Goal: Obtain resource: Obtain resource

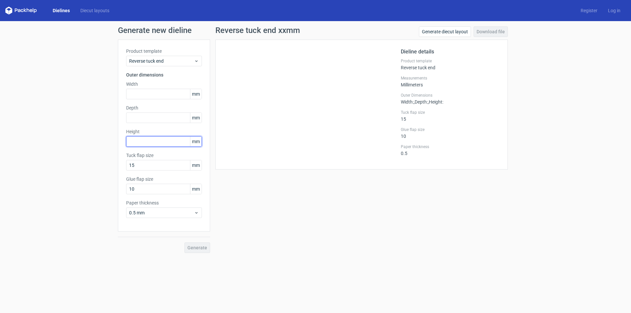
click at [134, 141] on input "text" at bounding box center [164, 141] width 76 height 11
click at [149, 93] on input "text" at bounding box center [164, 94] width 76 height 11
type input "77"
click at [135, 115] on input "text" at bounding box center [164, 117] width 76 height 11
type input "34"
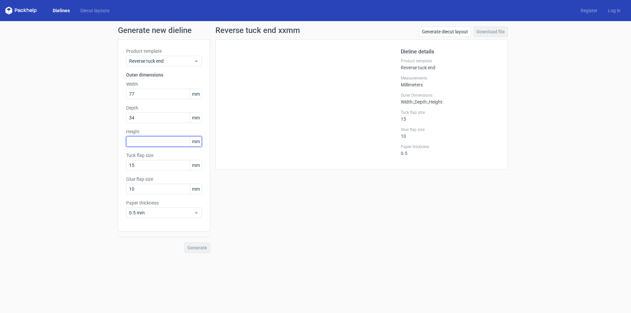
click at [149, 140] on input "text" at bounding box center [164, 141] width 76 height 11
click at [199, 245] on span "Generate" at bounding box center [198, 247] width 20 height 5
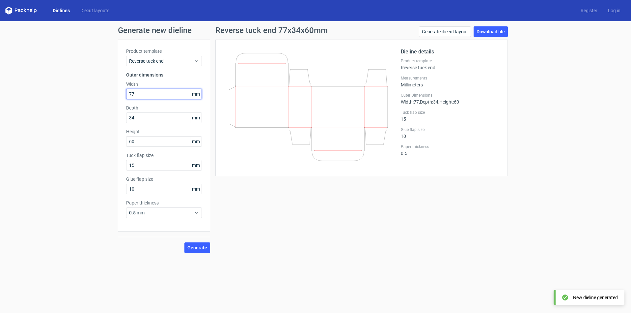
drag, startPoint x: 137, startPoint y: 93, endPoint x: 95, endPoint y: 91, distance: 42.2
click at [95, 91] on div "Generate new dieline Product template Reverse tuck end Outer dimensions Width 7…" at bounding box center [315, 139] width 631 height 237
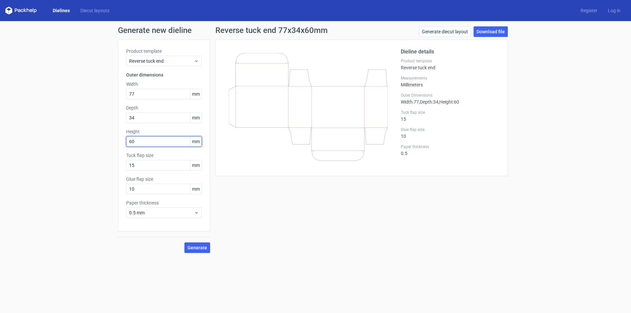
drag, startPoint x: 136, startPoint y: 140, endPoint x: 82, endPoint y: 136, distance: 54.2
click at [82, 136] on div "Generate new dieline Product template Reverse tuck end Outer dimensions Width 7…" at bounding box center [315, 139] width 631 height 237
type input "77"
drag, startPoint x: 140, startPoint y: 92, endPoint x: 160, endPoint y: 128, distance: 40.4
click at [93, 89] on div "Generate new dieline Product template Reverse tuck end Outer dimensions Width 7…" at bounding box center [315, 139] width 631 height 237
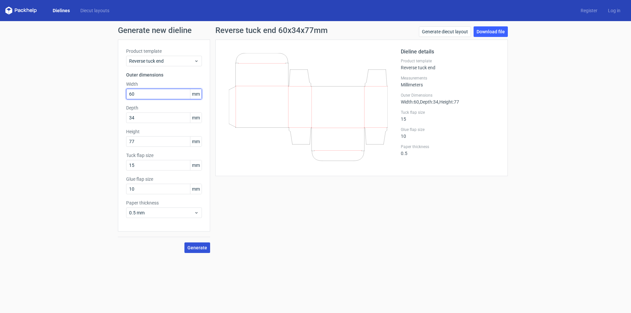
type input "60"
click at [193, 247] on span "Generate" at bounding box center [198, 247] width 20 height 5
click at [287, 220] on div "Reverse tuck end 60x34x77mm Generate diecut layout Download file Dieline detail…" at bounding box center [361, 139] width 303 height 226
click at [487, 33] on link "Download file" at bounding box center [491, 31] width 34 height 11
drag, startPoint x: 137, startPoint y: 116, endPoint x: 131, endPoint y: 118, distance: 6.5
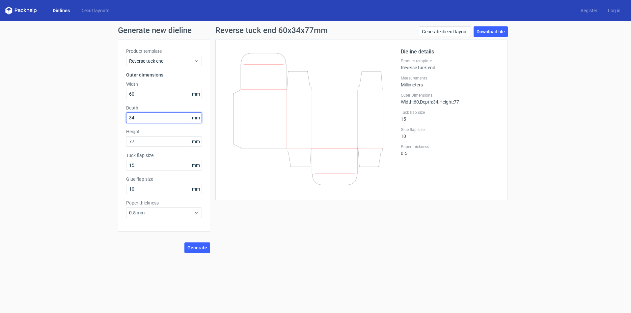
click at [97, 114] on div "Generate new dieline Product template Reverse tuck end Outer dimensions Width 6…" at bounding box center [315, 139] width 631 height 237
type input "30"
click at [193, 246] on span "Generate" at bounding box center [198, 247] width 20 height 5
click at [485, 30] on link "Download file" at bounding box center [491, 31] width 34 height 11
click at [164, 62] on span "Reverse tuck end" at bounding box center [161, 61] width 65 height 7
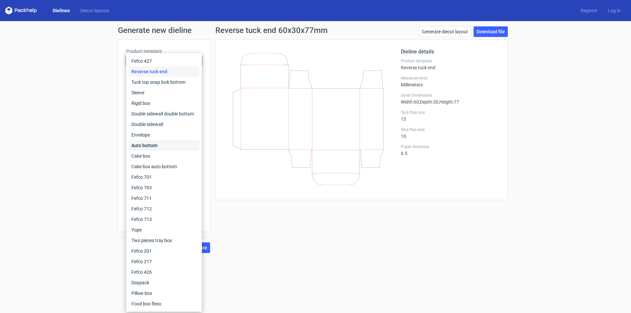
click at [153, 143] on div "Auto bottom" at bounding box center [164, 145] width 71 height 11
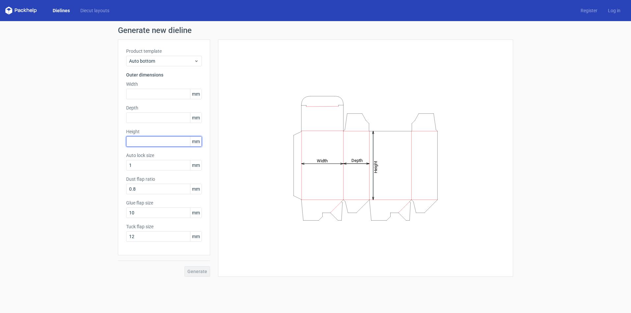
click at [139, 142] on input "text" at bounding box center [164, 141] width 76 height 11
type input "77"
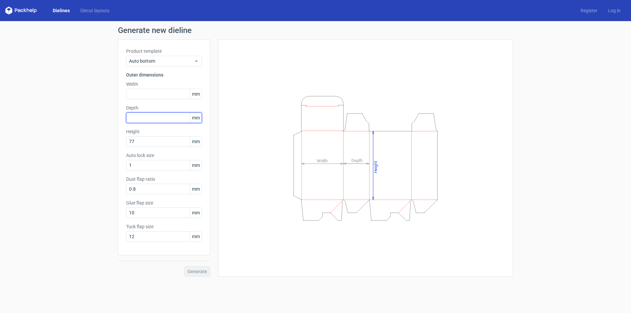
click at [151, 119] on input "text" at bounding box center [164, 117] width 76 height 11
type input "60"
click at [151, 94] on input "text" at bounding box center [164, 94] width 76 height 11
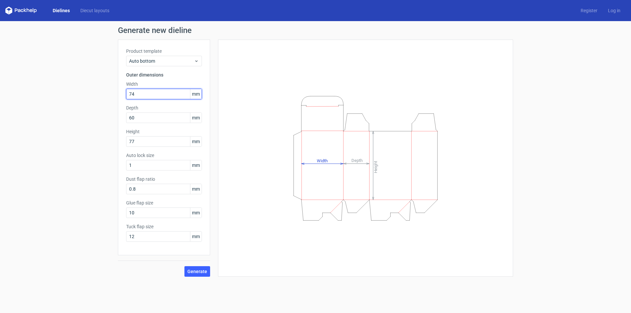
type input "74"
click at [239, 151] on div "Height Depth Width" at bounding box center [365, 158] width 279 height 220
click at [196, 273] on span "Generate" at bounding box center [198, 271] width 20 height 5
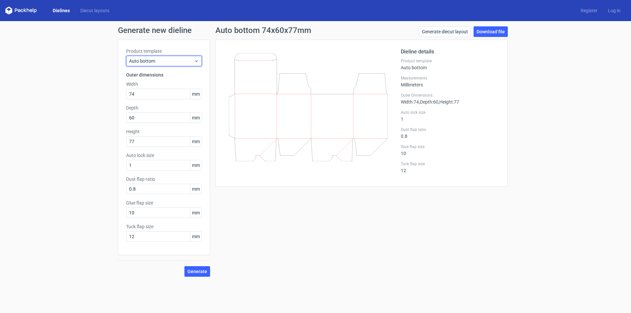
click at [159, 60] on span "Auto bottom" at bounding box center [161, 61] width 65 height 7
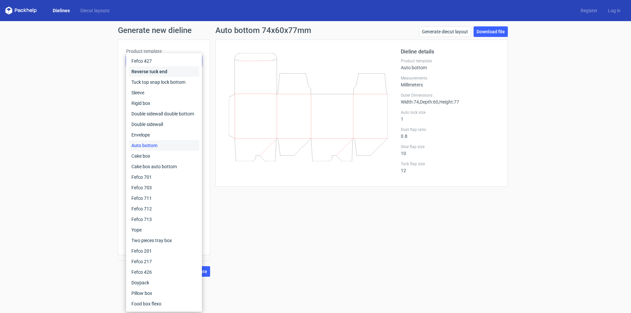
click at [154, 71] on div "Reverse tuck end" at bounding box center [164, 71] width 71 height 11
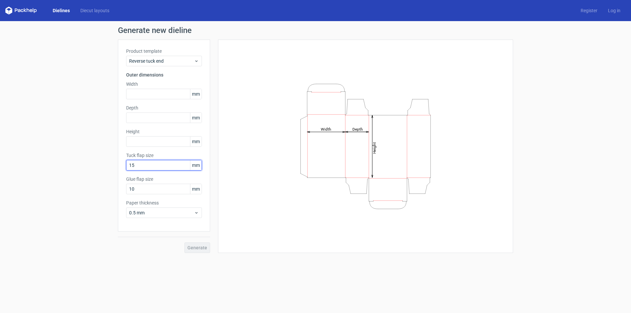
click at [149, 167] on input "15" at bounding box center [164, 165] width 76 height 11
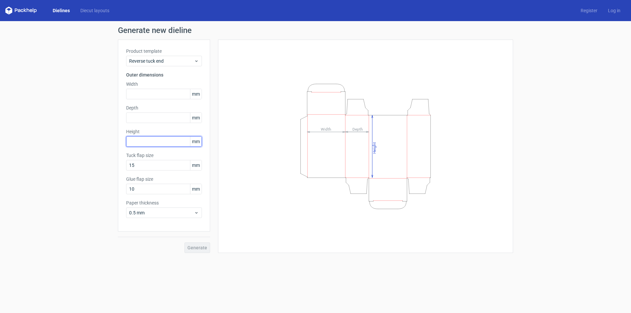
click at [142, 142] on input "text" at bounding box center [164, 141] width 76 height 11
click at [139, 118] on input "text" at bounding box center [164, 117] width 76 height 11
type input "74"
click at [137, 143] on input "text" at bounding box center [164, 141] width 76 height 11
type input "77"
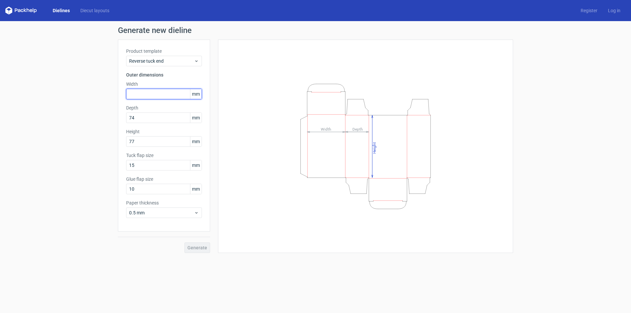
click at [142, 92] on input "text" at bounding box center [164, 94] width 76 height 11
type input "60"
click at [194, 247] on span "Generate" at bounding box center [198, 247] width 20 height 5
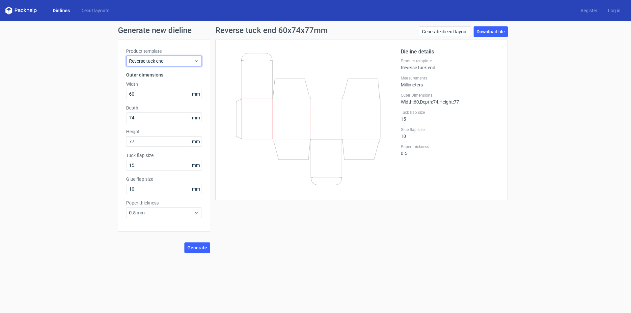
click at [196, 61] on icon at bounding box center [196, 60] width 5 height 5
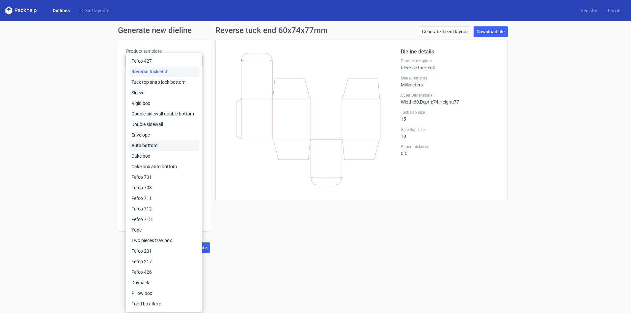
click at [153, 146] on div "Auto bottom" at bounding box center [164, 145] width 71 height 11
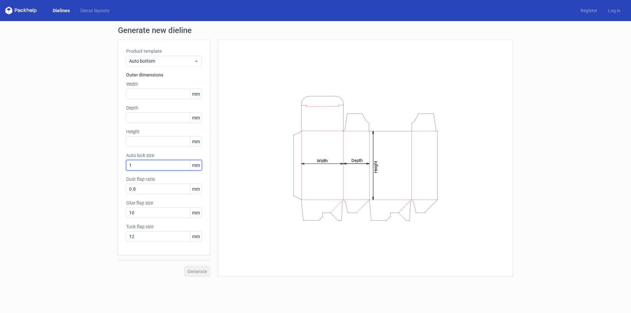
click at [141, 164] on input "1" at bounding box center [164, 165] width 76 height 11
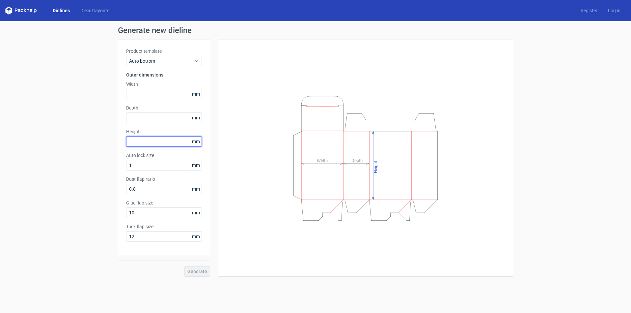
click at [141, 139] on input "text" at bounding box center [164, 141] width 76 height 11
type input "77"
click at [141, 117] on input "text" at bounding box center [164, 117] width 76 height 11
type input "74"
click at [138, 92] on input "text" at bounding box center [164, 94] width 76 height 11
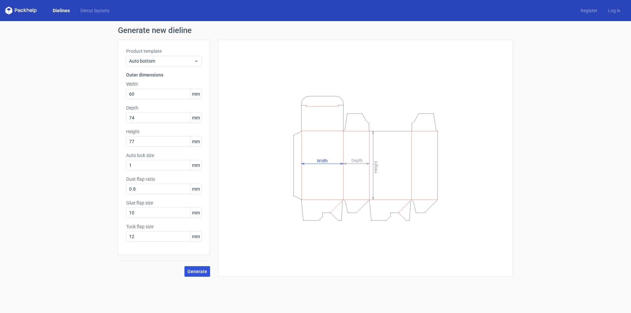
click at [199, 272] on span "Generate" at bounding box center [198, 271] width 20 height 5
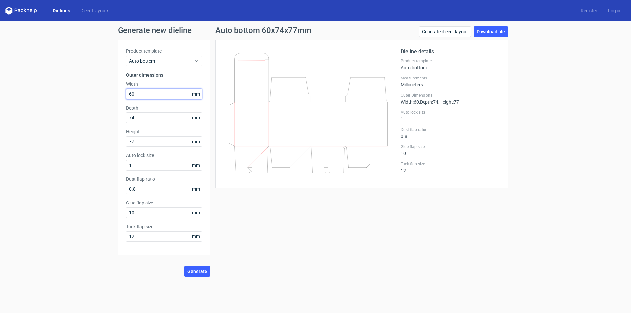
drag, startPoint x: 145, startPoint y: 93, endPoint x: 89, endPoint y: 98, distance: 56.6
click at [72, 88] on div "Generate new dieline Product template Auto bottom Outer dimensions Width 60 mm …" at bounding box center [315, 151] width 631 height 261
type input "77"
drag, startPoint x: 123, startPoint y: 137, endPoint x: 99, endPoint y: 134, distance: 24.7
click at [99, 134] on div "Generate new dieline Product template Auto bottom Outer dimensions Width 77 mm …" at bounding box center [315, 151] width 631 height 261
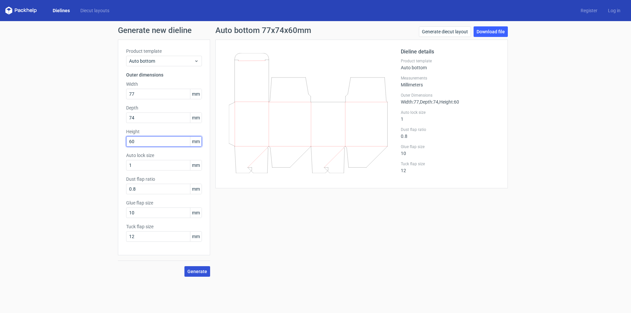
type input "60"
click at [204, 269] on span "Generate" at bounding box center [198, 271] width 20 height 5
drag, startPoint x: 137, startPoint y: 118, endPoint x: 122, endPoint y: 115, distance: 15.3
click at [109, 110] on div "Generate new dieline Product template Auto bottom Outer dimensions Width 77 mm …" at bounding box center [315, 151] width 631 height 261
type input "60"
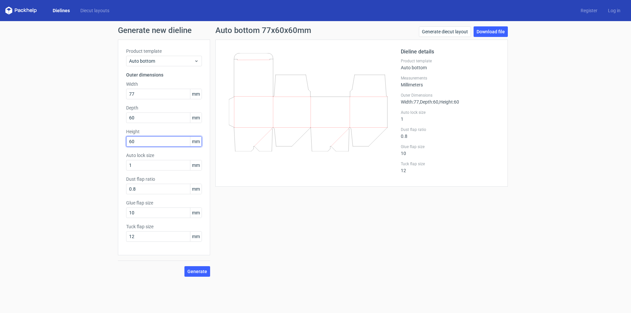
drag, startPoint x: 142, startPoint y: 141, endPoint x: 51, endPoint y: 125, distance: 92.8
click at [51, 125] on div "Generate new dieline Product template Auto bottom Outer dimensions Width 77 mm …" at bounding box center [315, 151] width 631 height 261
type input "74"
click at [199, 272] on span "Generate" at bounding box center [198, 271] width 20 height 5
click at [484, 33] on link "Download file" at bounding box center [491, 31] width 34 height 11
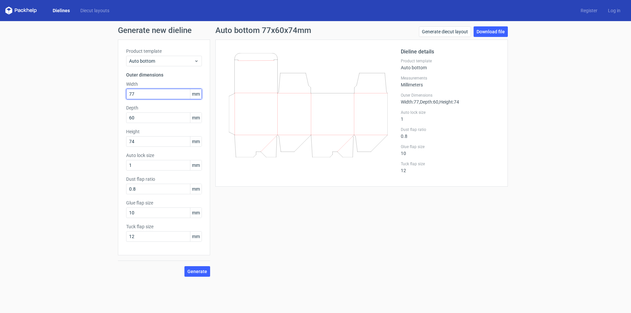
drag, startPoint x: 137, startPoint y: 93, endPoint x: 114, endPoint y: 94, distance: 22.4
click at [114, 94] on div "Generate new dieline Product template Auto bottom Outer dimensions Width 77 mm …" at bounding box center [315, 151] width 631 height 261
type input "60"
drag, startPoint x: 144, startPoint y: 119, endPoint x: 98, endPoint y: 114, distance: 46.1
click at [98, 114] on div "Generate new dieline Product template Auto bottom Outer dimensions Width 60 mm …" at bounding box center [315, 151] width 631 height 261
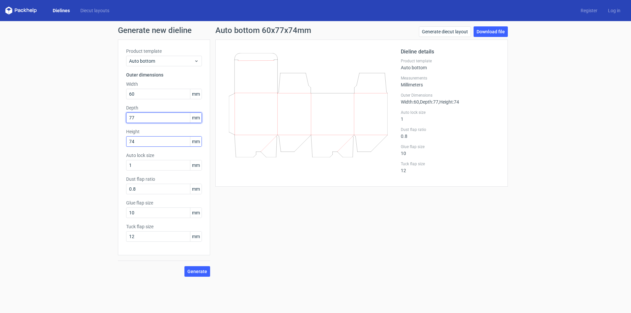
type input "77"
click at [153, 140] on input "74" at bounding box center [164, 141] width 76 height 11
click at [194, 272] on span "Generate" at bounding box center [198, 271] width 20 height 5
drag, startPoint x: 143, startPoint y: 139, endPoint x: 104, endPoint y: 139, distance: 38.9
click at [104, 139] on div "Generate new dieline Product template Auto bottom Outer dimensions Width 60 mm …" at bounding box center [315, 151] width 631 height 261
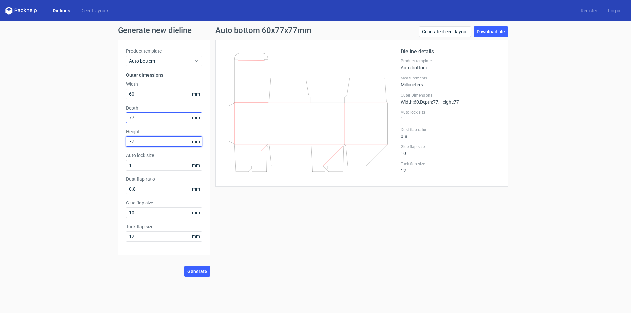
type input "77"
drag, startPoint x: 141, startPoint y: 115, endPoint x: 24, endPoint y: 111, distance: 116.7
click at [24, 111] on div "Generate new dieline Product template Auto bottom Outer dimensions Width 60 mm …" at bounding box center [315, 151] width 631 height 261
click at [191, 271] on span "Generate" at bounding box center [198, 271] width 20 height 5
drag, startPoint x: 130, startPoint y: 119, endPoint x: 99, endPoint y: 115, distance: 31.3
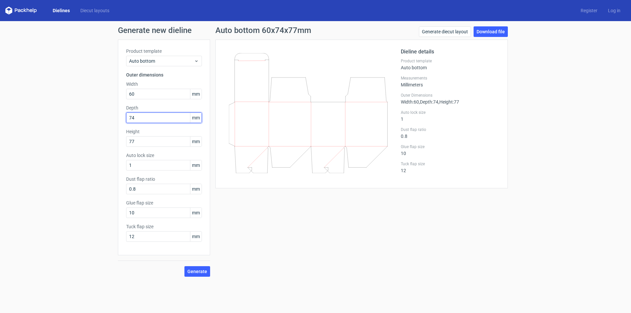
click at [99, 115] on div "Generate new dieline Product template Auto bottom Outer dimensions Width 60 mm …" at bounding box center [315, 151] width 631 height 261
type input "60"
drag, startPoint x: 139, startPoint y: 92, endPoint x: 95, endPoint y: 87, distance: 44.7
click at [95, 87] on div "Generate new dieline Product template Auto bottom Outer dimensions Width 60 mm …" at bounding box center [315, 151] width 631 height 261
click at [193, 270] on span "Generate" at bounding box center [198, 271] width 20 height 5
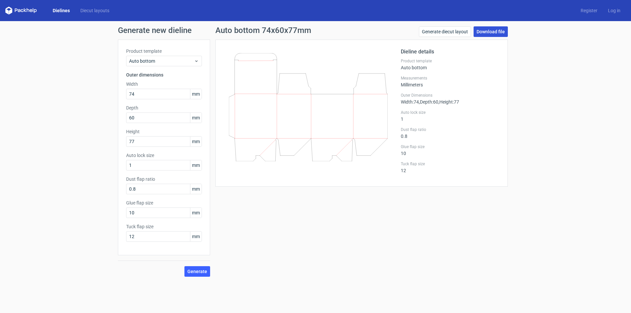
click at [484, 28] on link "Download file" at bounding box center [491, 31] width 34 height 11
click at [276, 215] on div "Auto bottom 74x60x77mm Generate diecut layout Download file Dieline details Pro…" at bounding box center [361, 151] width 303 height 250
drag, startPoint x: 145, startPoint y: 90, endPoint x: 89, endPoint y: 90, distance: 56.7
click at [89, 90] on div "Generate new dieline Product template Auto bottom Outer dimensions Width 74 mm …" at bounding box center [315, 151] width 631 height 261
type input "80"
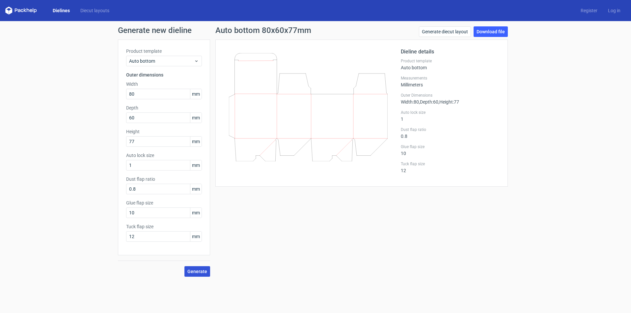
click at [203, 269] on span "Generate" at bounding box center [198, 271] width 20 height 5
click at [483, 31] on link "Download file" at bounding box center [491, 31] width 34 height 11
